Goal: Navigation & Orientation: Find specific page/section

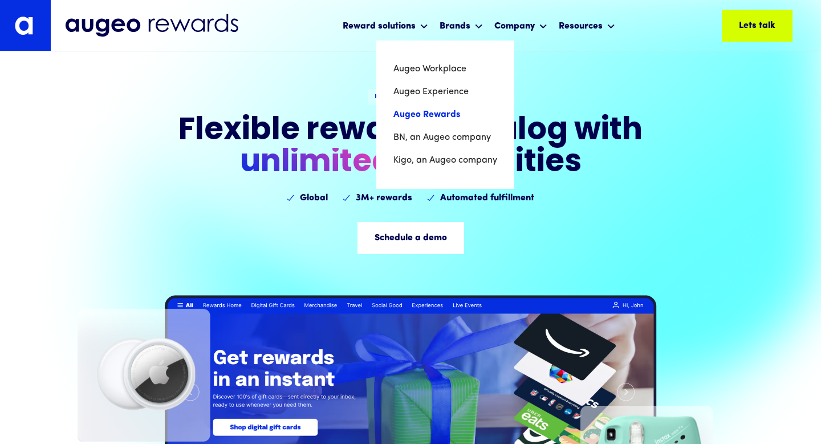
click at [429, 114] on link "Augeo Rewards" at bounding box center [445, 114] width 104 height 23
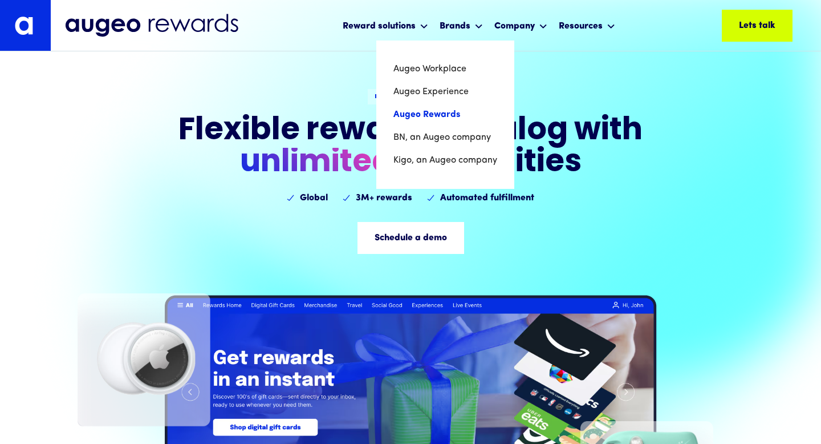
click at [429, 114] on link "Augeo Rewards" at bounding box center [445, 114] width 104 height 23
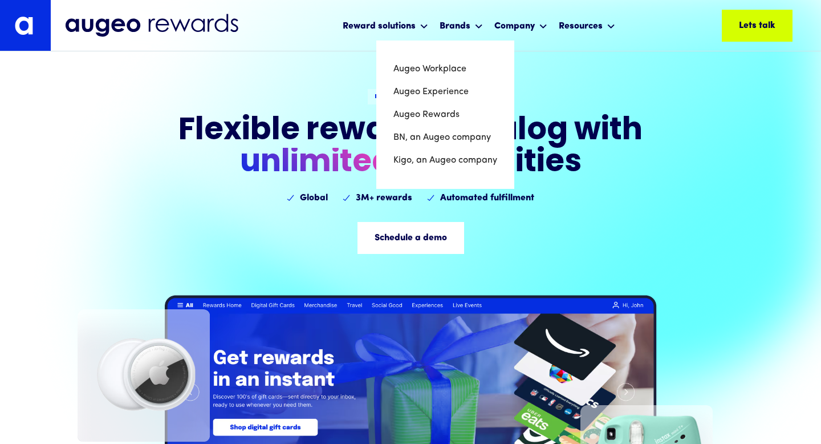
click at [632, 232] on div "REWARDS CATALOG Flexible rewa​rds catalog with ‍ unlimited possibilities Global…" at bounding box center [410, 301] width 821 height 603
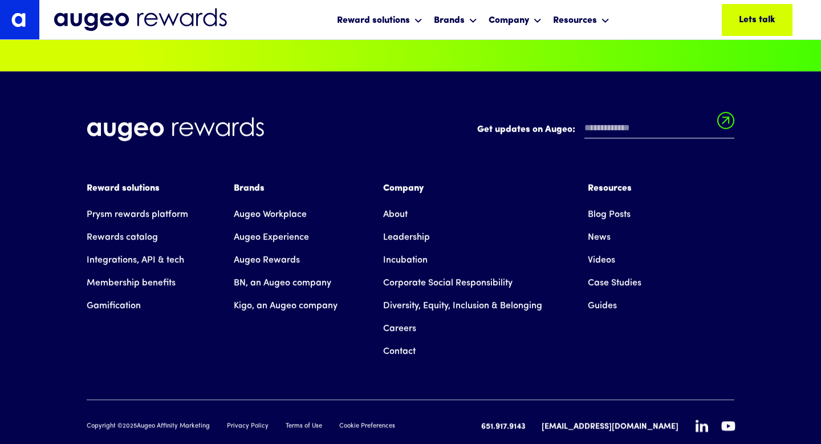
scroll to position [4499, 0]
click at [139, 226] on link "Rewards catalog" at bounding box center [122, 237] width 71 height 23
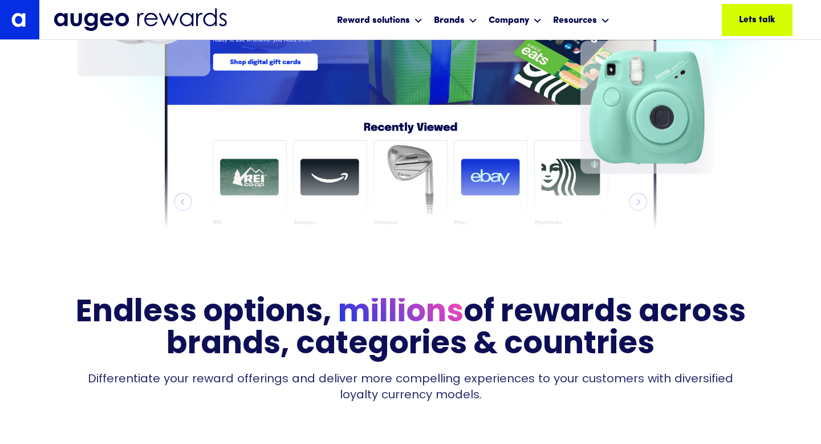
scroll to position [388, 0]
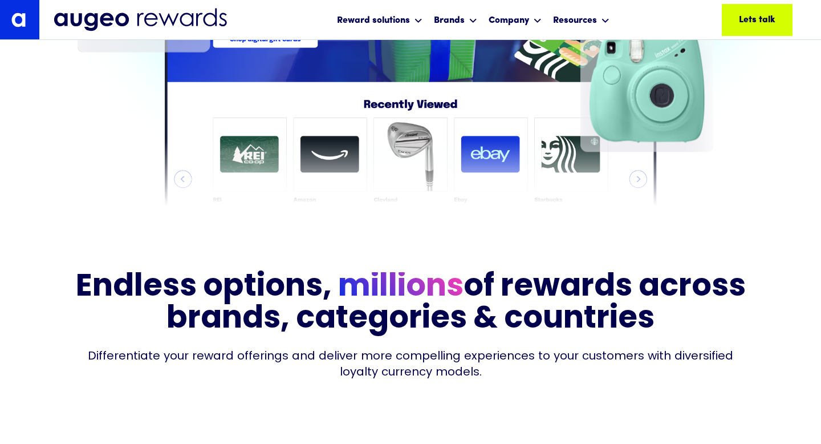
click at [512, 159] on div at bounding box center [647, 49] width 308 height 332
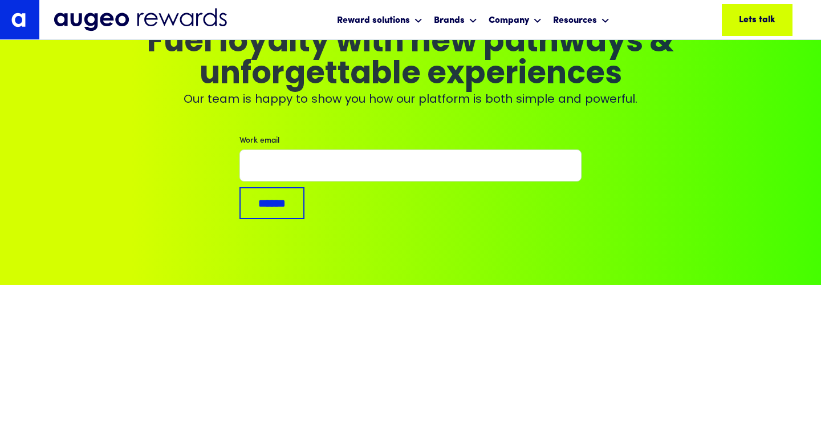
scroll to position [4392, 0]
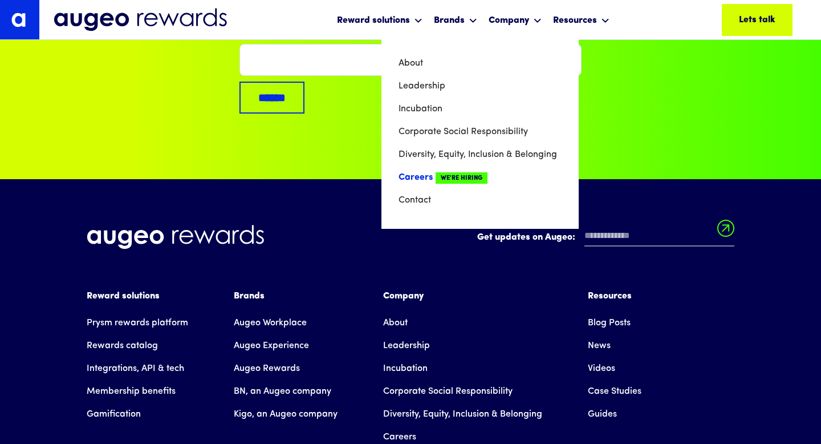
click at [432, 175] on link "Careers We're Hiring" at bounding box center [480, 177] width 163 height 23
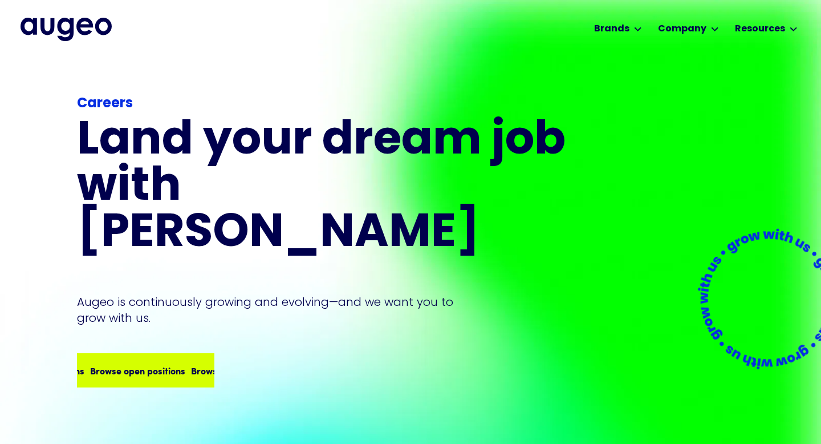
click at [191, 363] on div "Browse open positions" at bounding box center [238, 370] width 95 height 14
